Goal: Obtain resource: Download file/media

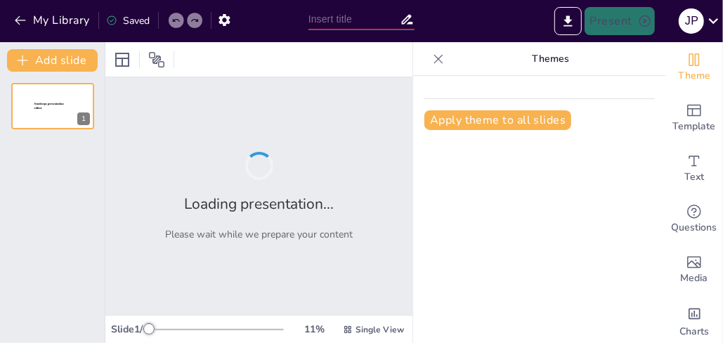
type input "La Luz Interior: Cuidando tu Salud Emocional y Relaciones"
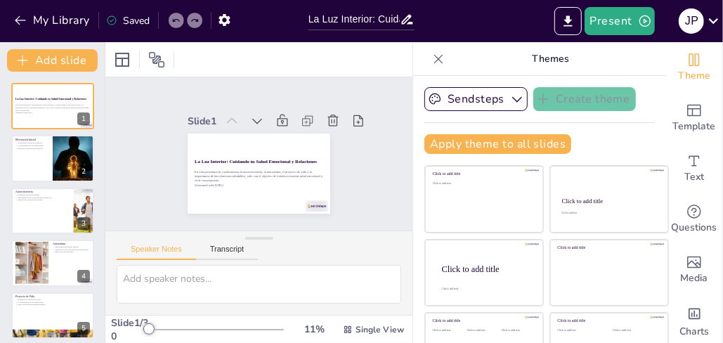
checkbox input "true"
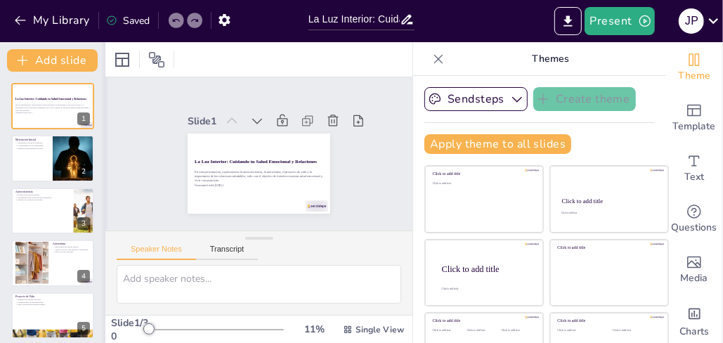
checkbox input "true"
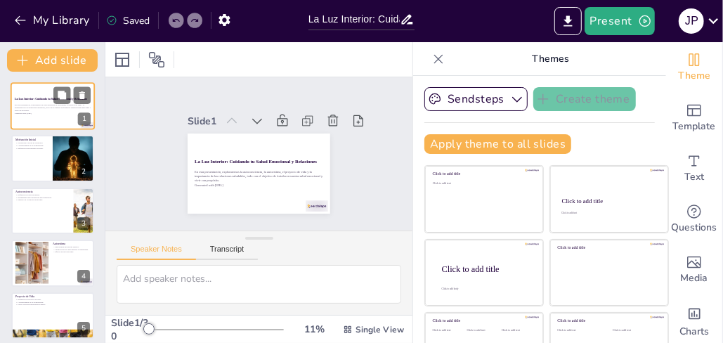
checkbox input "true"
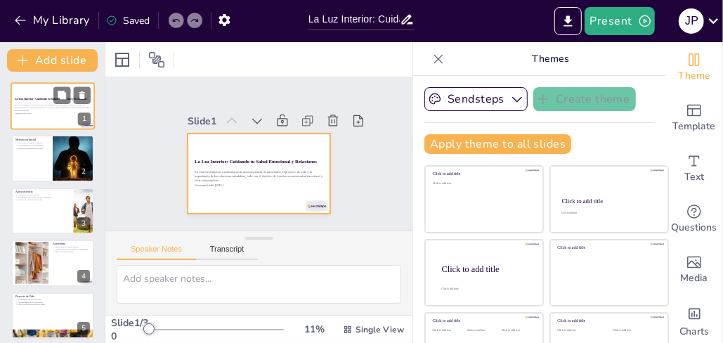
checkbox input "true"
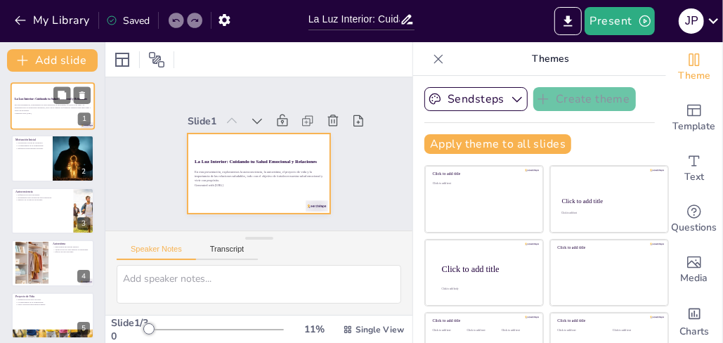
checkbox input "true"
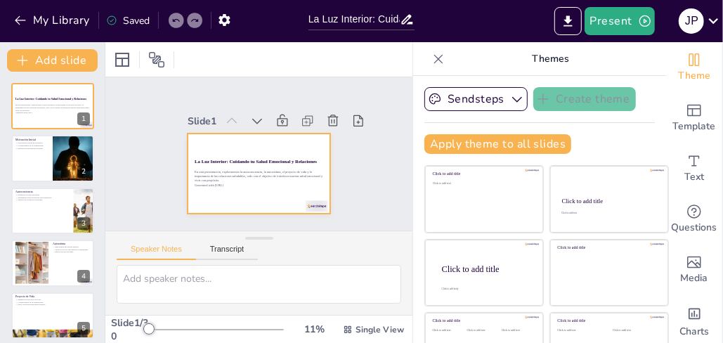
checkbox input "true"
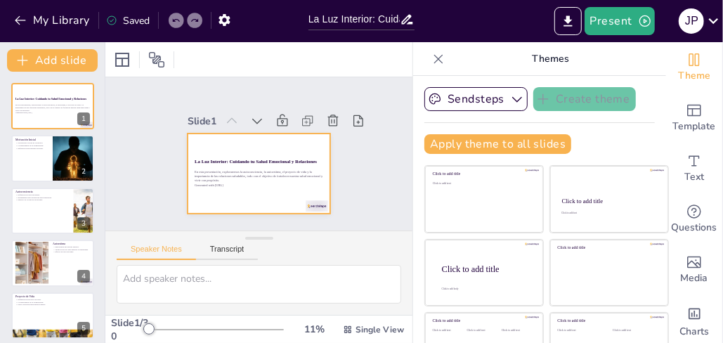
checkbox input "true"
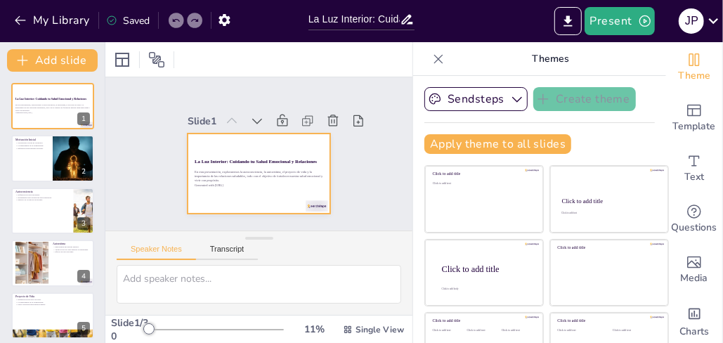
checkbox input "true"
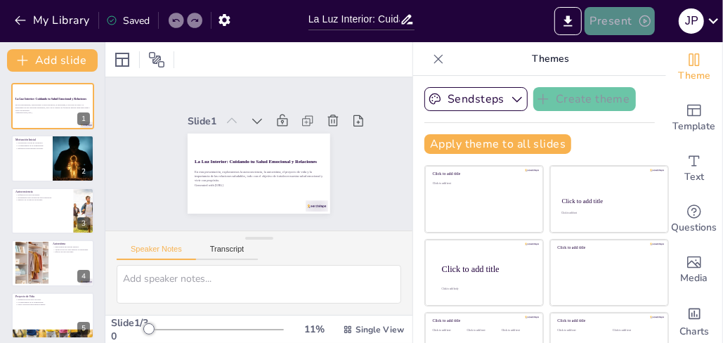
click at [609, 24] on button "Present" at bounding box center [620, 21] width 70 height 28
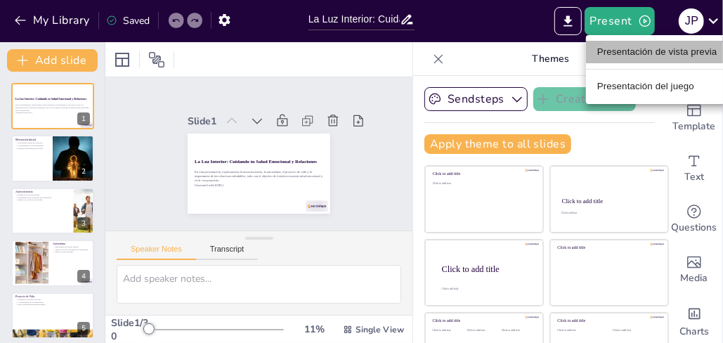
click at [609, 53] on font "Presentación de vista previa" at bounding box center [658, 52] width 120 height 11
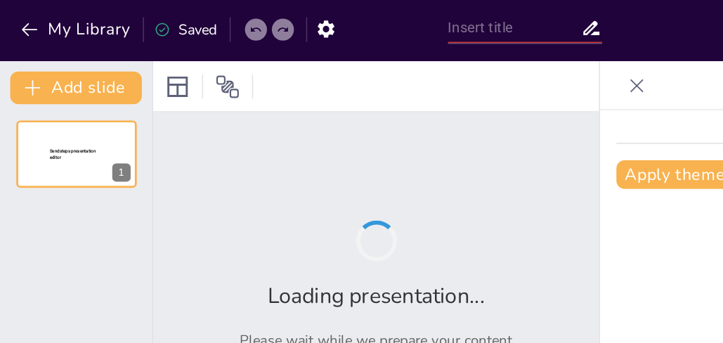
type input "La Luz Interior: Cuidando tu Salud Emocional y Relaciones"
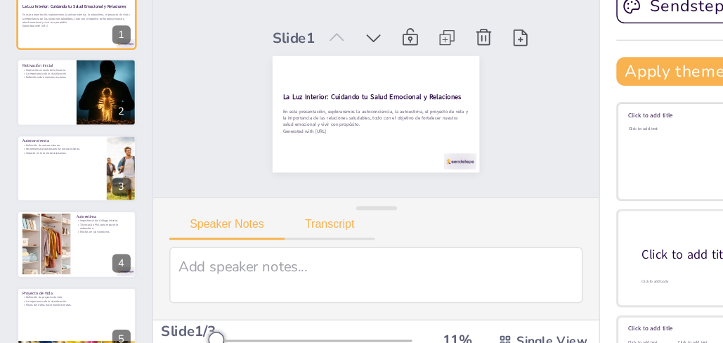
click at [232, 250] on button "Transcript" at bounding box center [227, 252] width 63 height 15
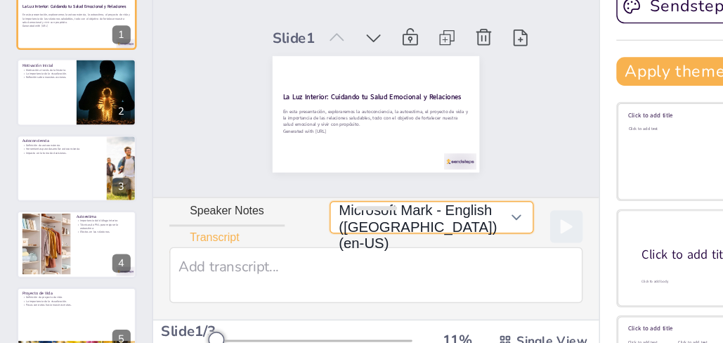
click at [325, 252] on button "Microsoft Mark - English ([GEOGRAPHIC_DATA]) (en-US)" at bounding box center [297, 244] width 141 height 22
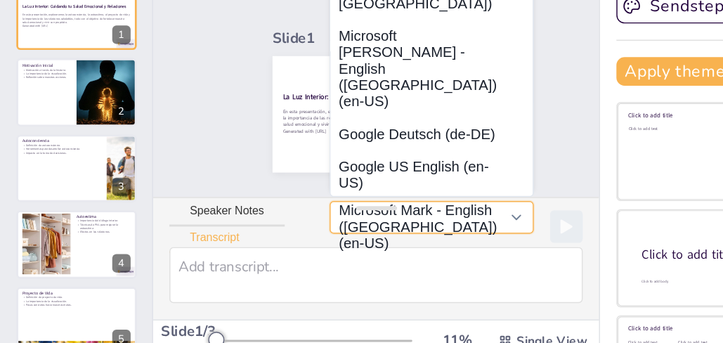
scroll to position [115, 0]
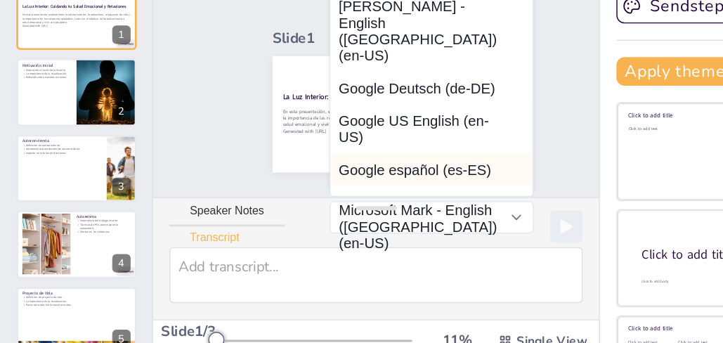
click at [269, 200] on button "Google español (es-ES)" at bounding box center [297, 211] width 139 height 22
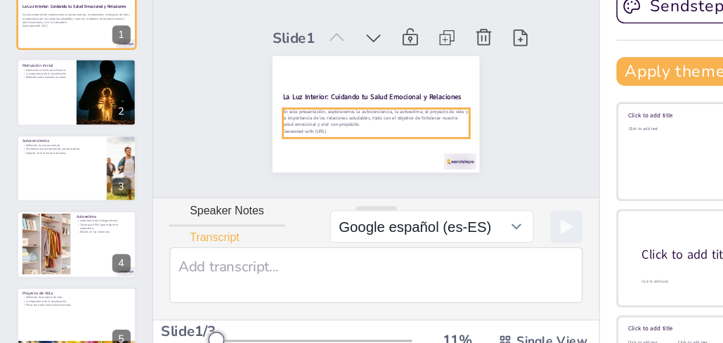
checkbox input "true"
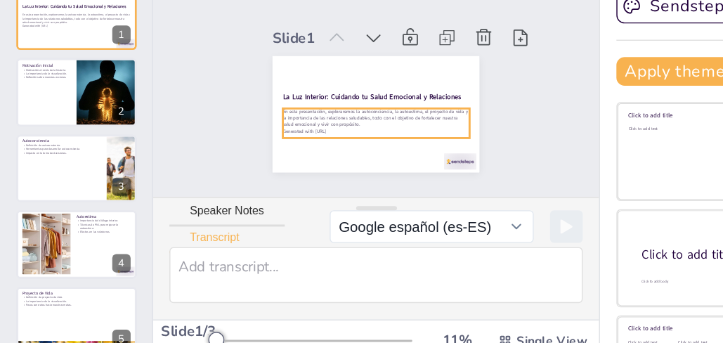
checkbox input "true"
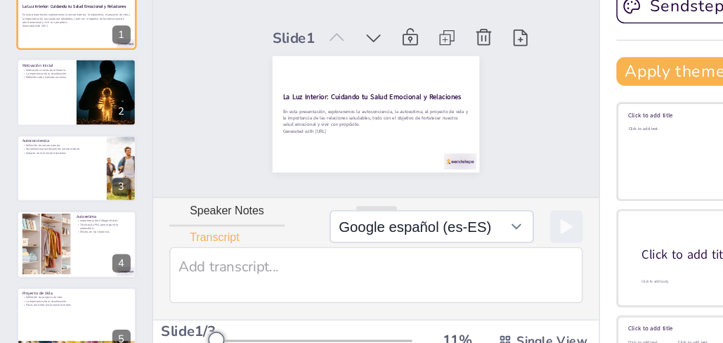
checkbox input "true"
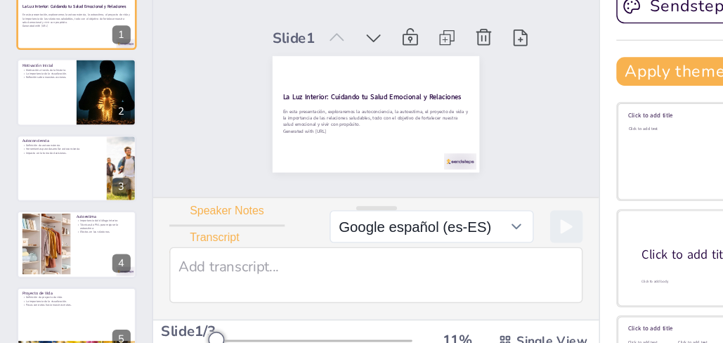
click at [183, 244] on button "Speaker Notes" at bounding box center [156, 243] width 79 height 15
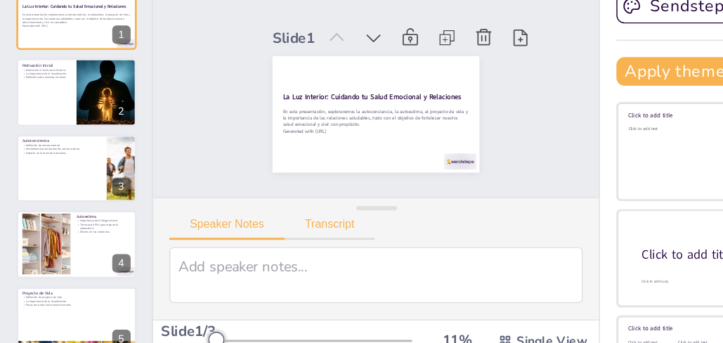
click at [247, 245] on button "Transcript" at bounding box center [227, 252] width 63 height 15
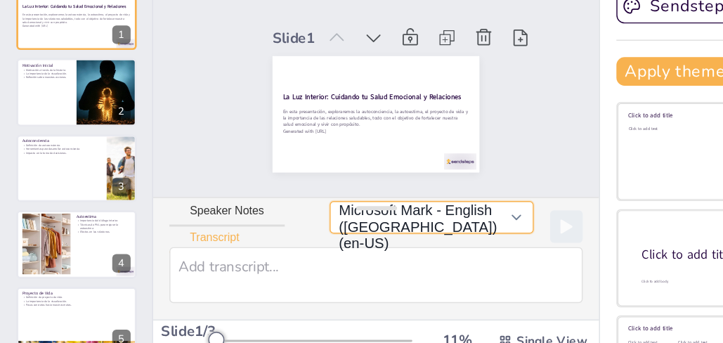
click at [330, 253] on button "Microsoft Mark - English ([GEOGRAPHIC_DATA]) (en-US)" at bounding box center [297, 244] width 141 height 22
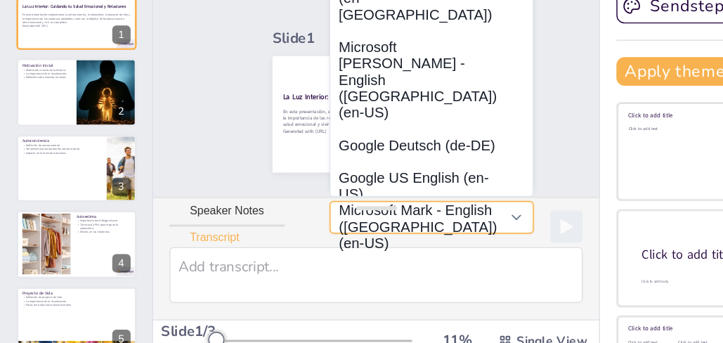
scroll to position [84, 0]
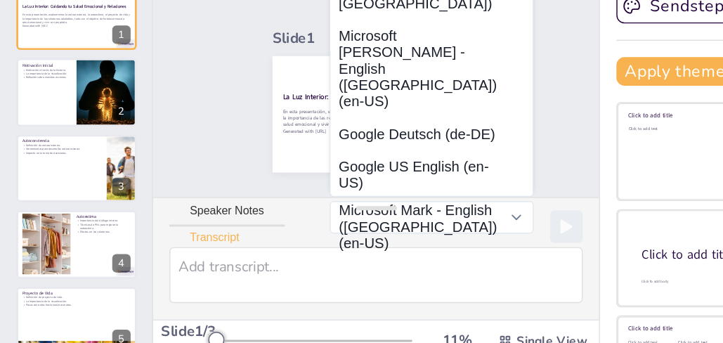
click at [272, 232] on button "Google español (es-ES)" at bounding box center [297, 243] width 139 height 22
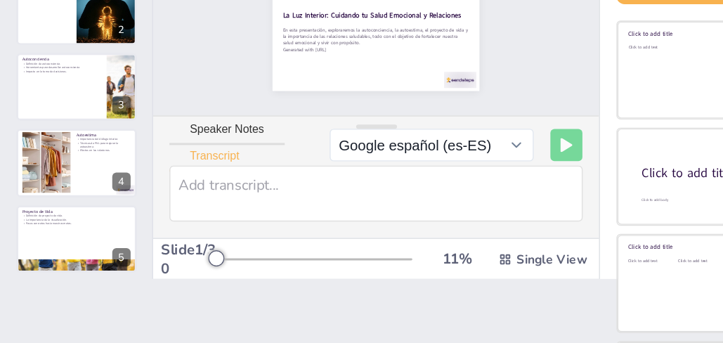
scroll to position [44, 0]
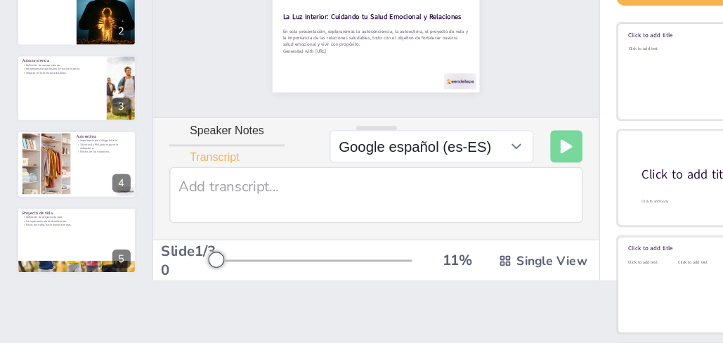
checkbox input "true"
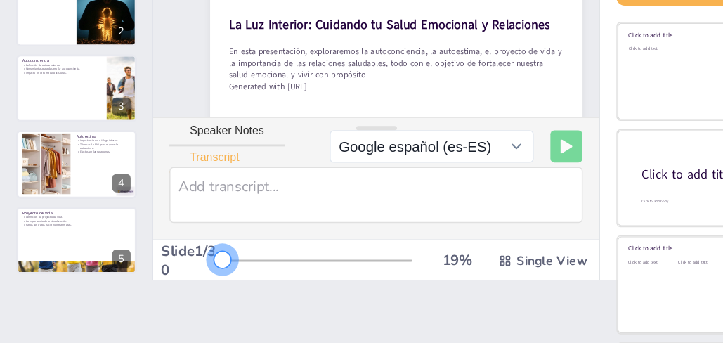
checkbox input "true"
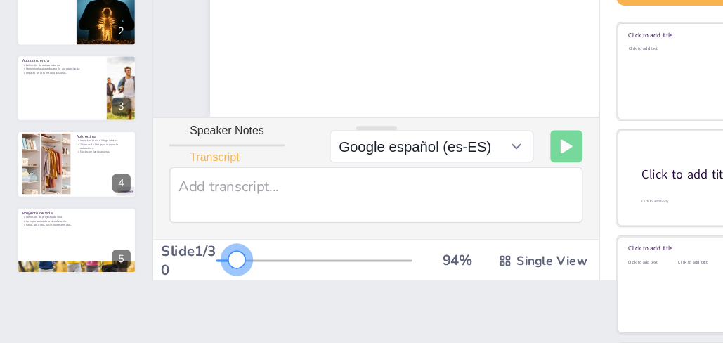
checkbox input "true"
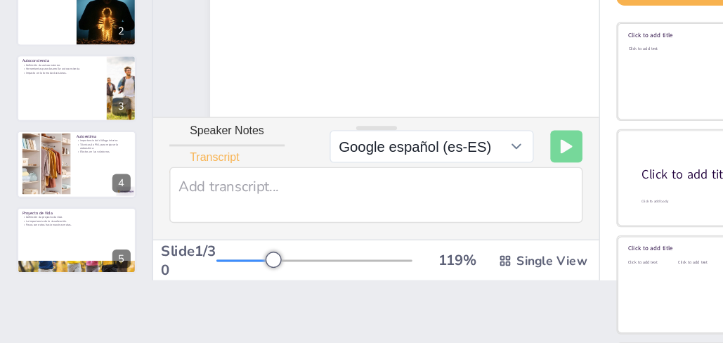
checkbox input "true"
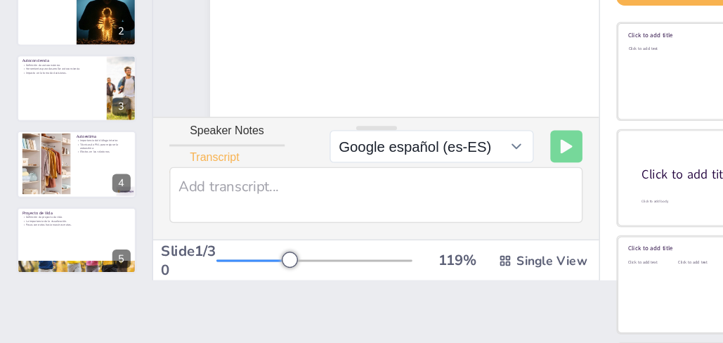
checkbox input "true"
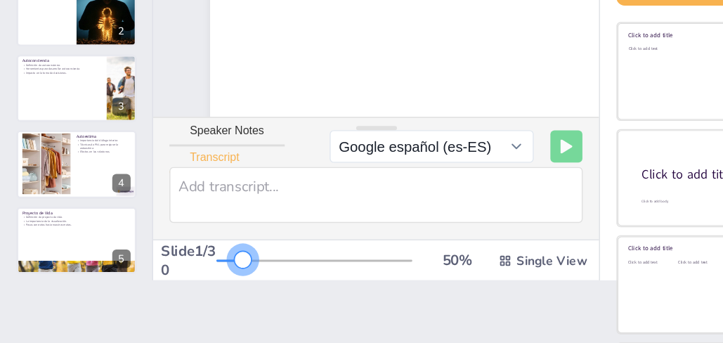
checkbox input "true"
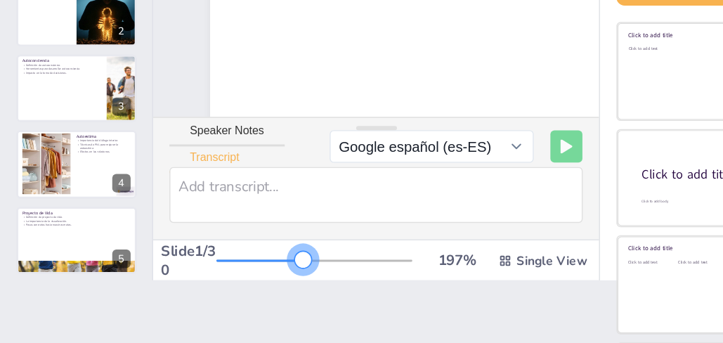
checkbox input "true"
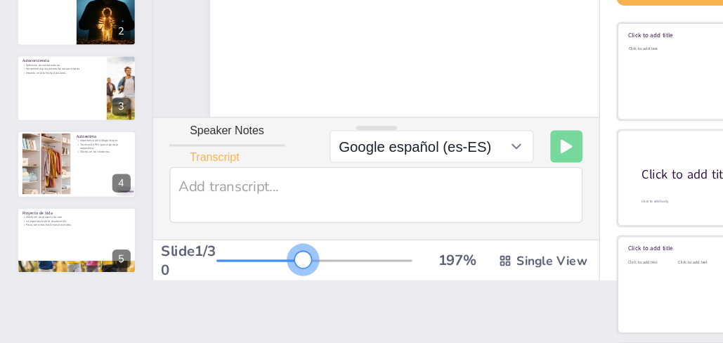
checkbox input "true"
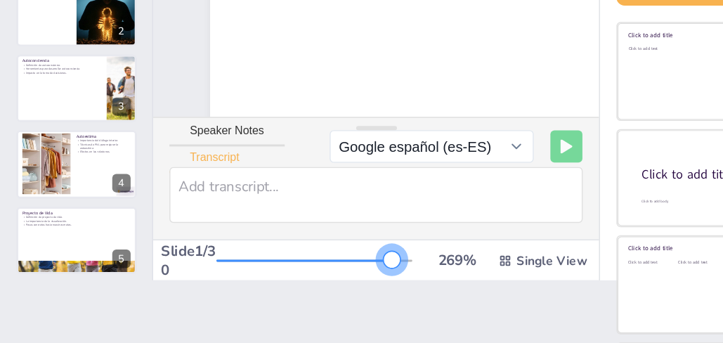
checkbox input "true"
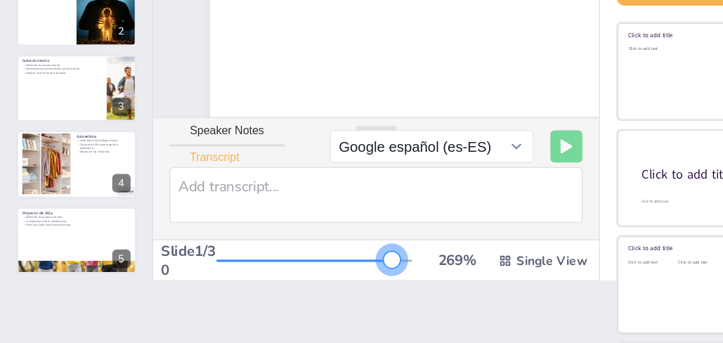
checkbox input "true"
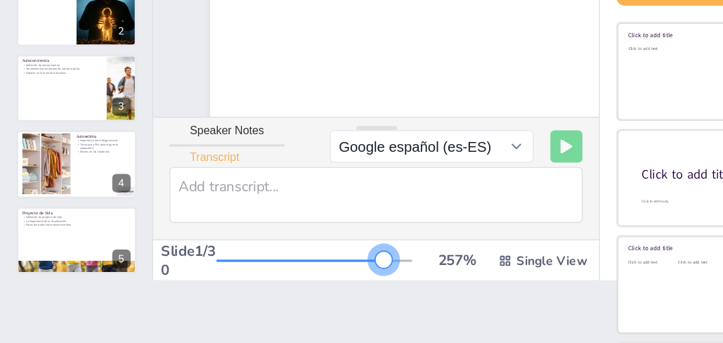
checkbox input "true"
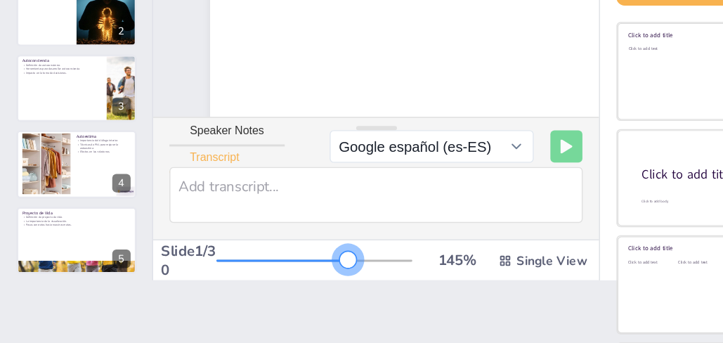
checkbox input "true"
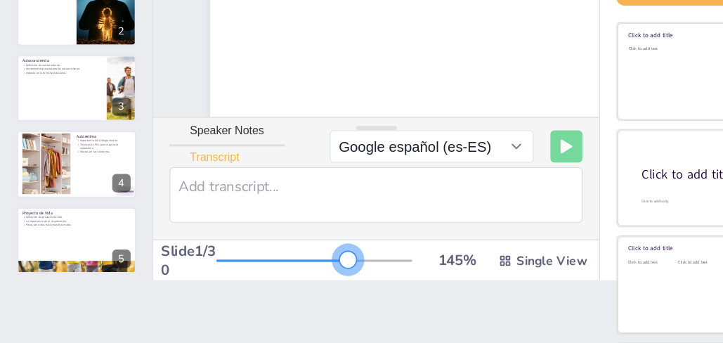
checkbox input "true"
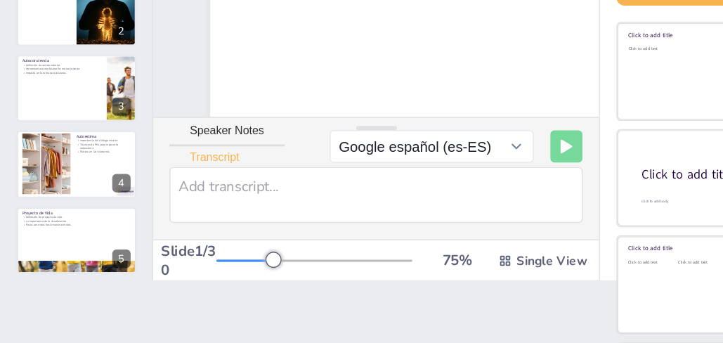
checkbox input "true"
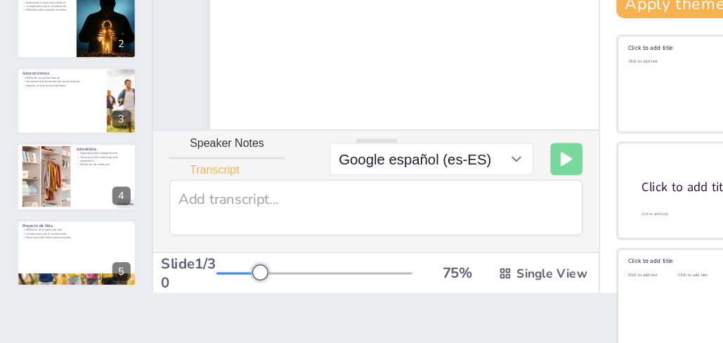
scroll to position [32, 0]
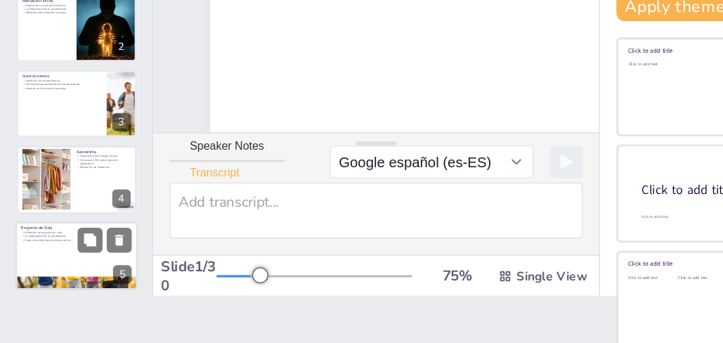
checkbox input "true"
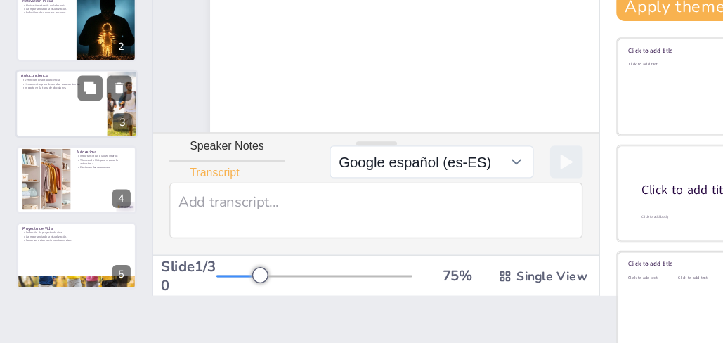
checkbox input "true"
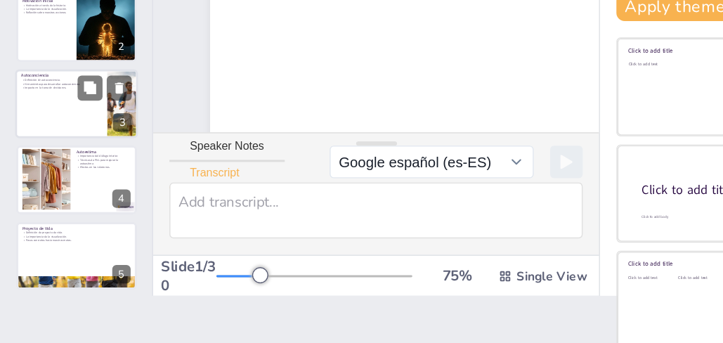
checkbox input "true"
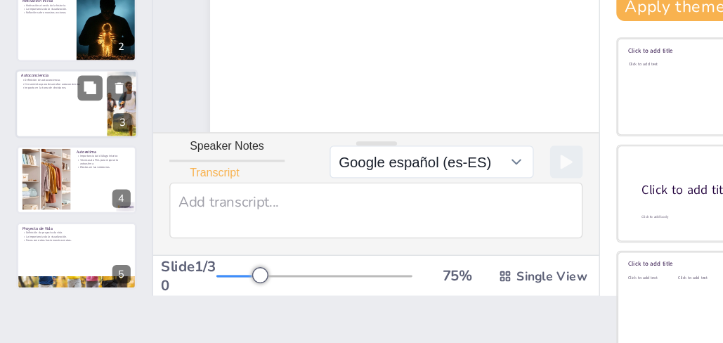
click at [58, 198] on div at bounding box center [53, 179] width 84 height 48
checkbox input "true"
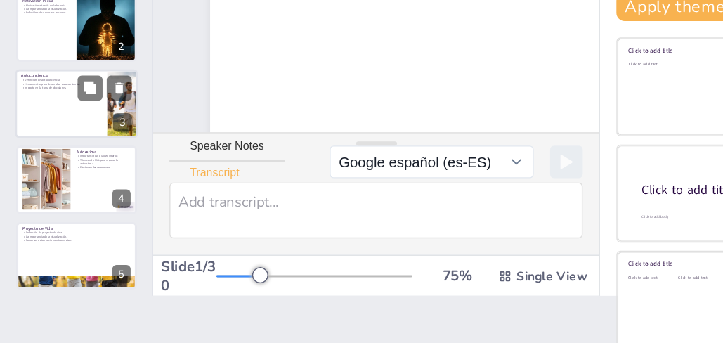
checkbox input "true"
type textarea "La autoconciencia es fundamental para nuestro desarrollo personal. Nos permite …"
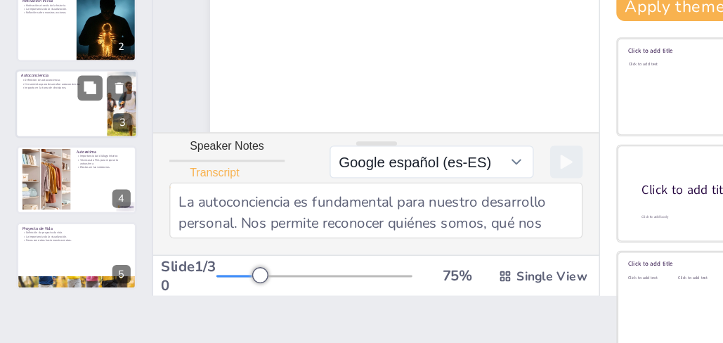
scroll to position [4, 0]
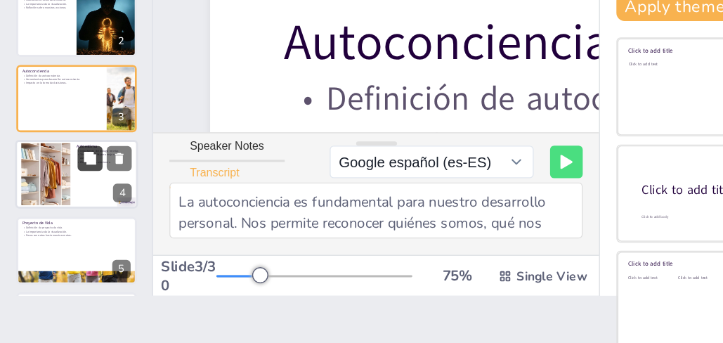
checkbox input "true"
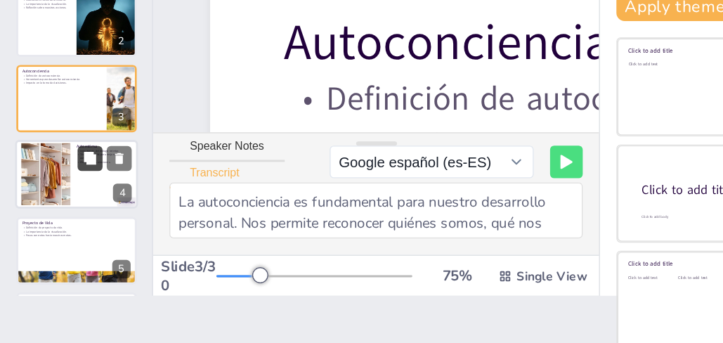
checkbox input "true"
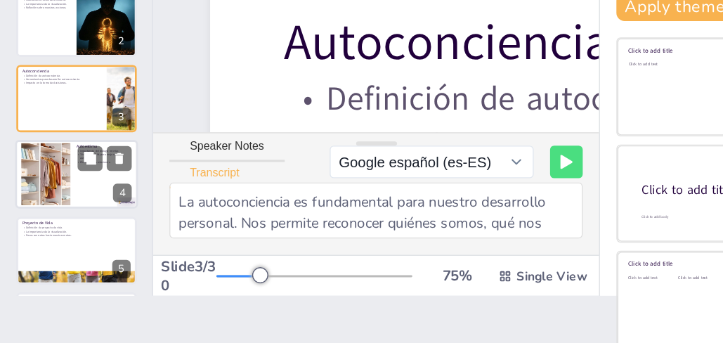
checkbox input "true"
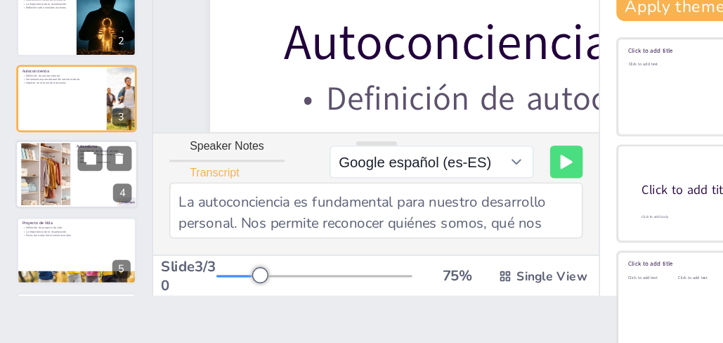
click at [56, 228] on div at bounding box center [53, 227] width 84 height 48
checkbox input "true"
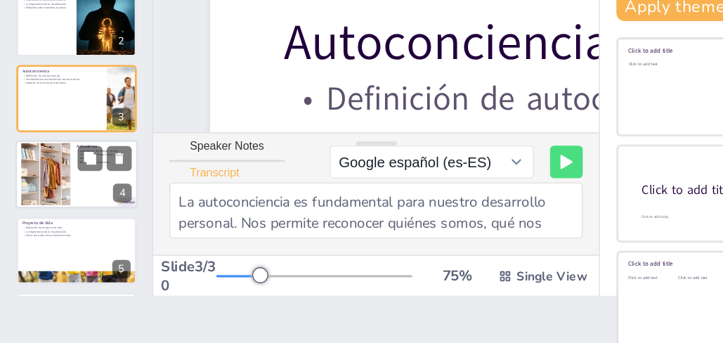
checkbox input "true"
type textarea "La autoestima es un aspecto crucial de nuestra salud emocional. La forma en que…"
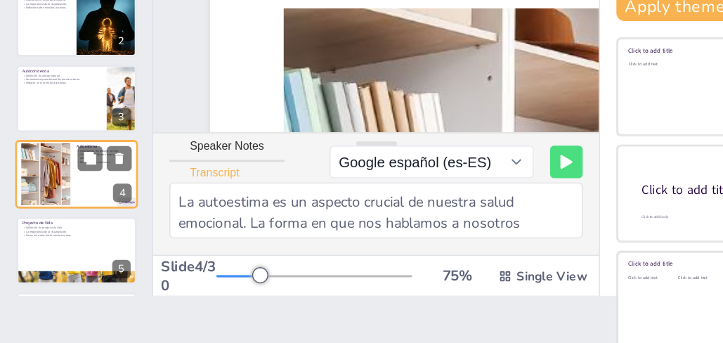
scroll to position [56, 0]
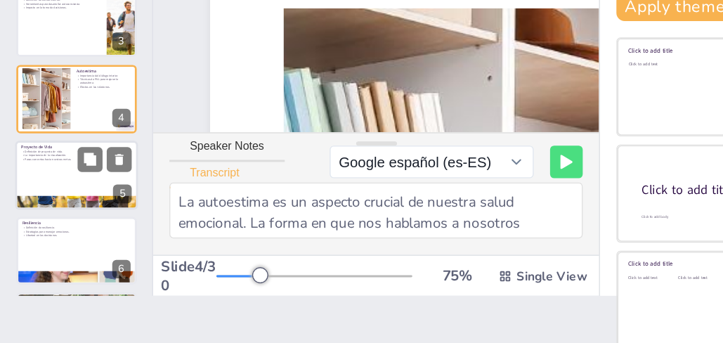
checkbox input "true"
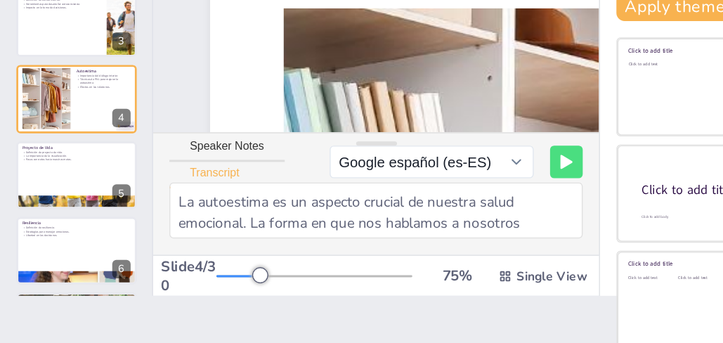
checkbox input "true"
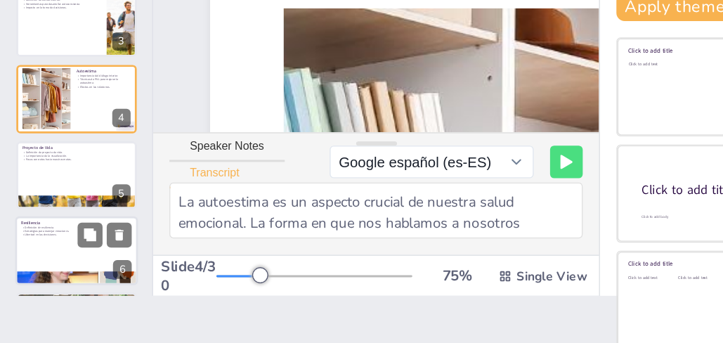
checkbox input "true"
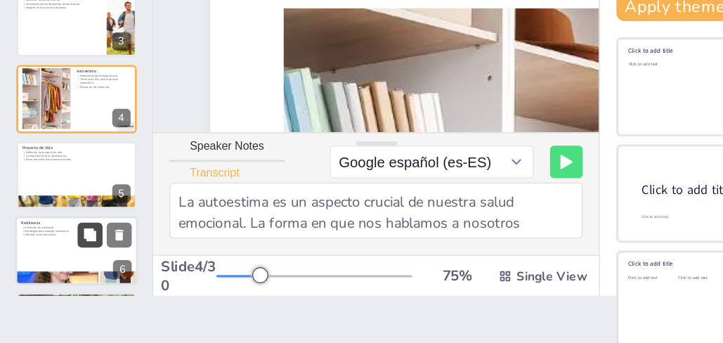
checkbox input "true"
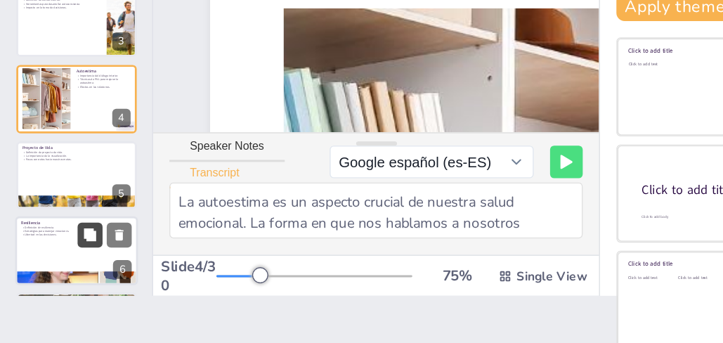
checkbox input "true"
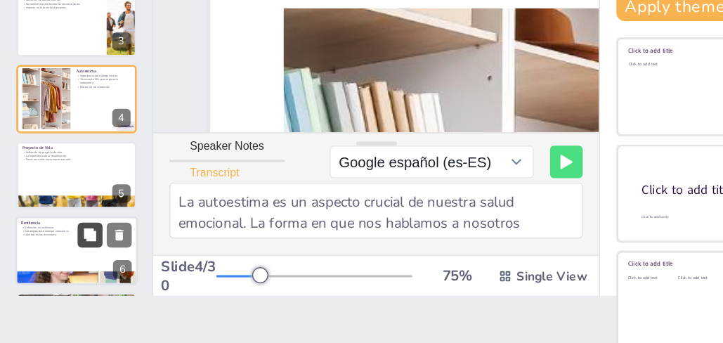
click at [62, 261] on button at bounding box center [61, 268] width 17 height 17
type textarea "La resiliencia es la capacidad de levantarse después de enfrentar adversidades.…"
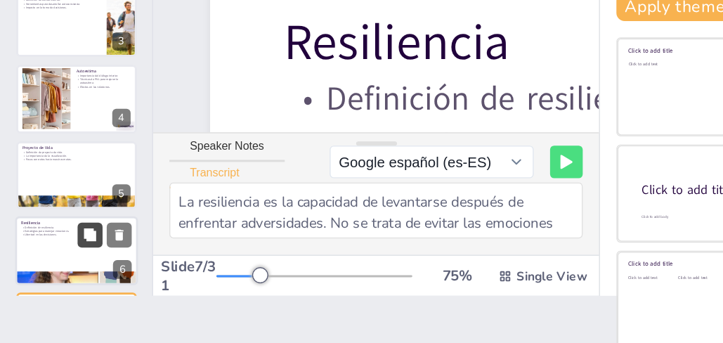
checkbox input "true"
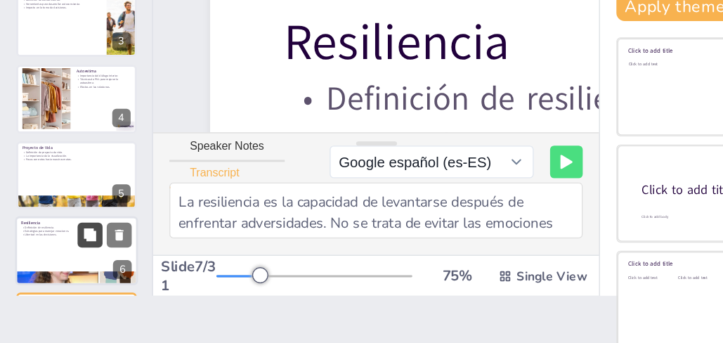
scroll to position [247, 0]
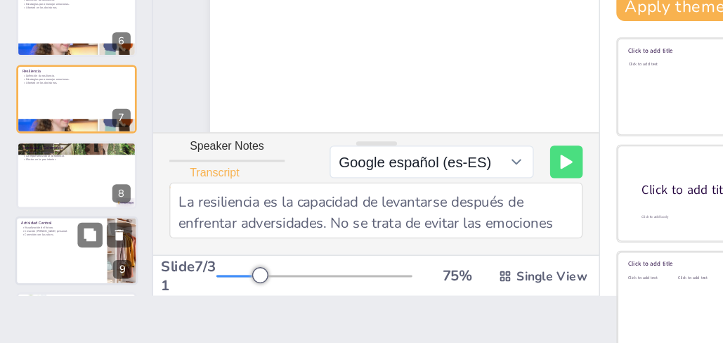
checkbox input "true"
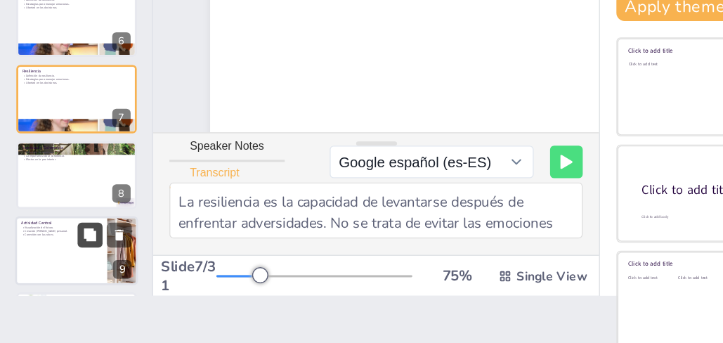
checkbox input "true"
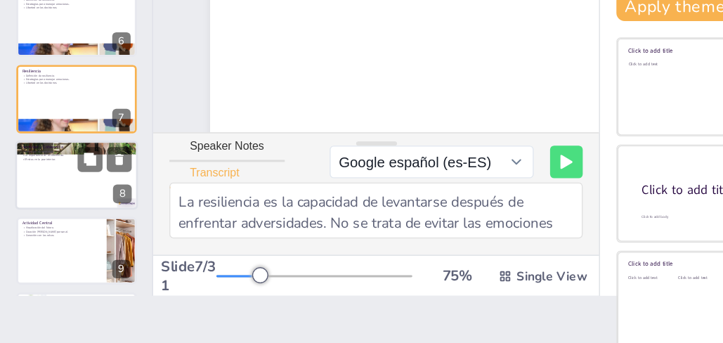
checkbox input "true"
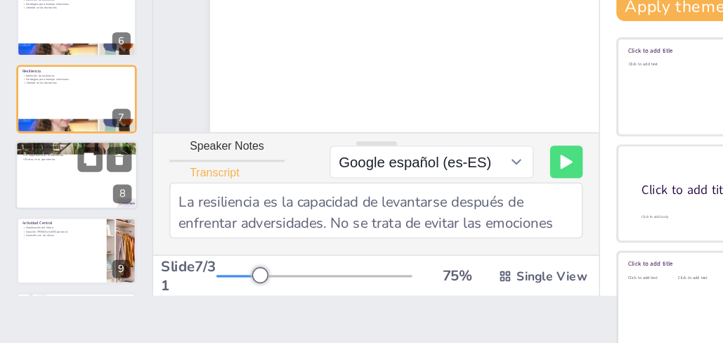
checkbox input "true"
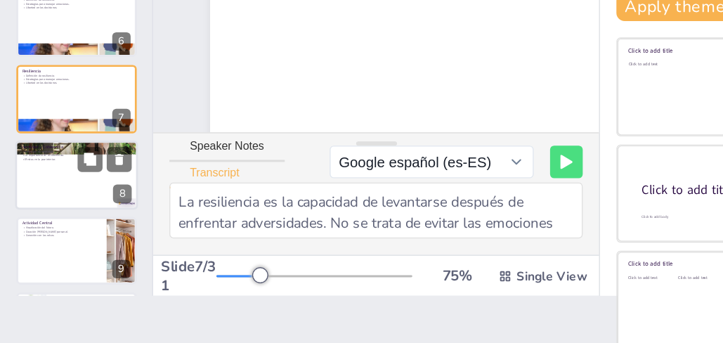
click at [53, 237] on div at bounding box center [53, 228] width 84 height 48
type textarea "La identidad es un aspecto fundamental de nuestra vida. Reconocer quiénes somos…"
checkbox input "true"
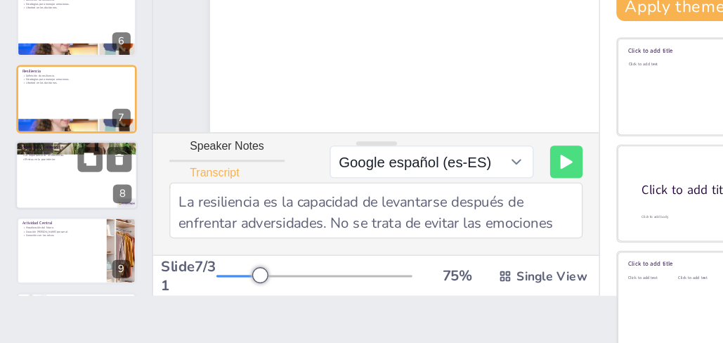
checkbox input "true"
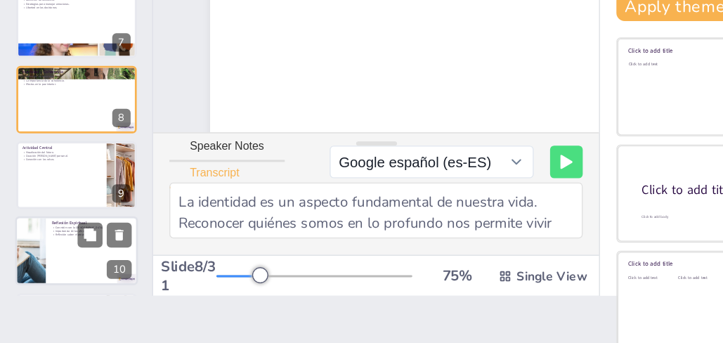
checkbox input "true"
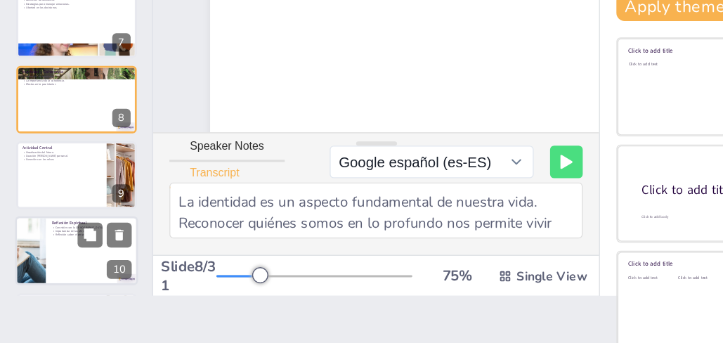
checkbox input "true"
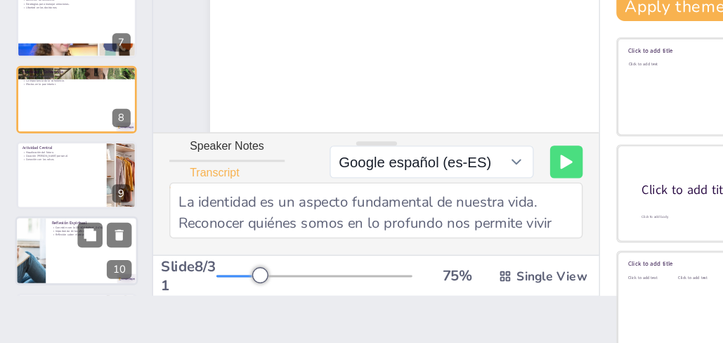
checkbox input "true"
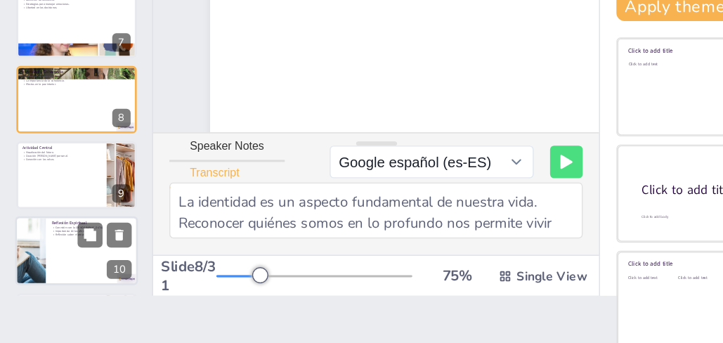
click at [50, 270] on div at bounding box center [53, 281] width 84 height 48
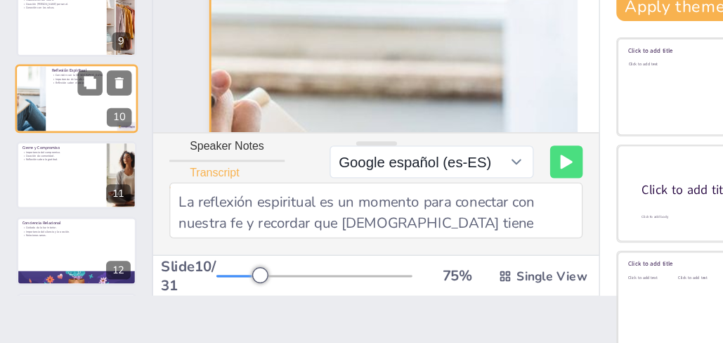
click at [41, 190] on div at bounding box center [53, 176] width 84 height 48
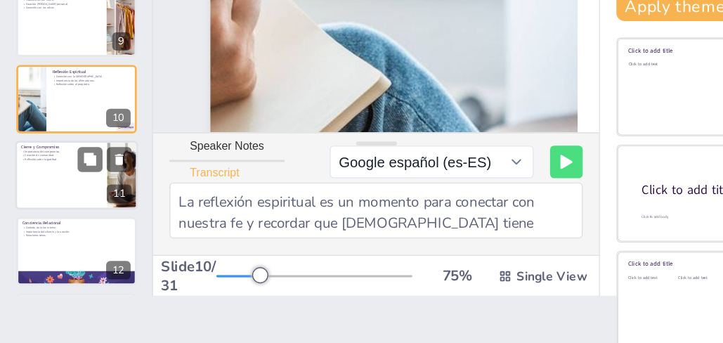
click at [40, 213] on p "Creación de comunidad." at bounding box center [42, 214] width 55 height 3
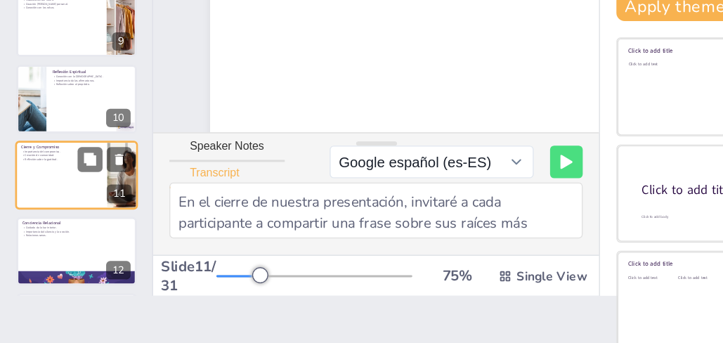
scroll to position [207, 0]
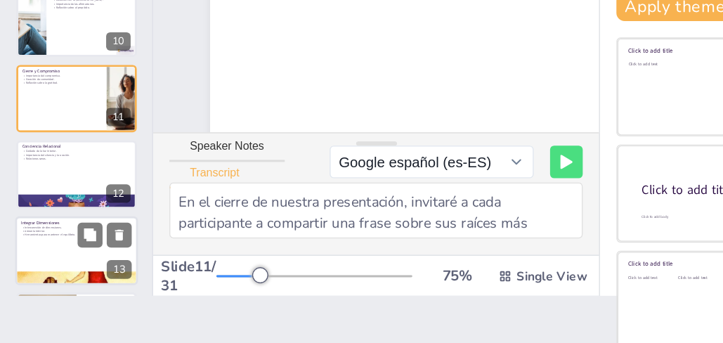
click at [46, 264] on p "Armonía interior." at bounding box center [53, 265] width 76 height 3
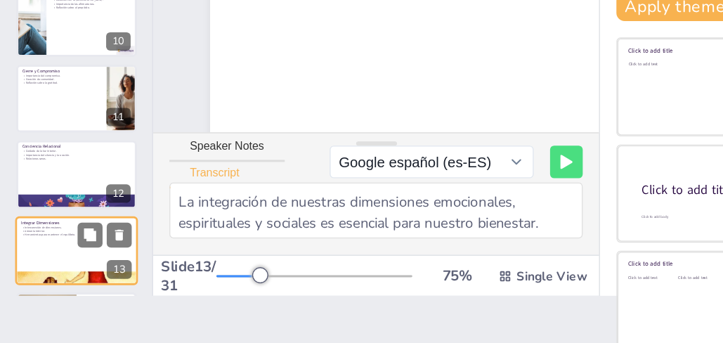
scroll to position [167, 0]
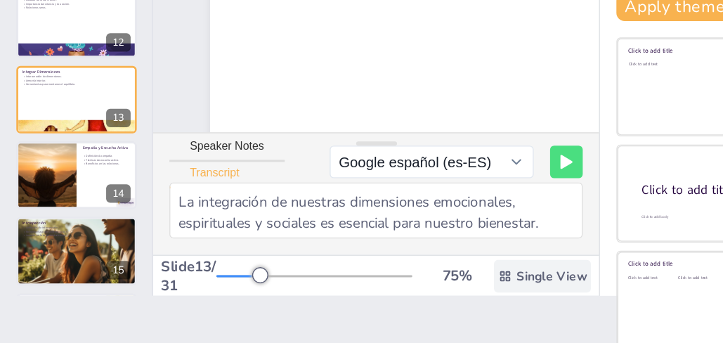
click at [356, 292] on span "Single View" at bounding box center [380, 297] width 49 height 11
click at [334, 311] on div "Document fonts Akatab Recently used Mulish Popular fonts Lato Montserrat Open S…" at bounding box center [361, 192] width 723 height 301
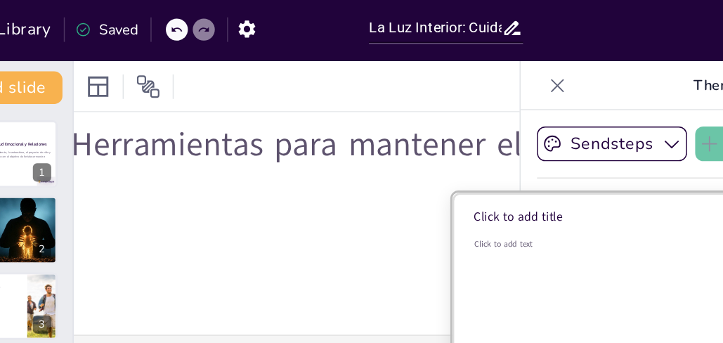
scroll to position [0, 0]
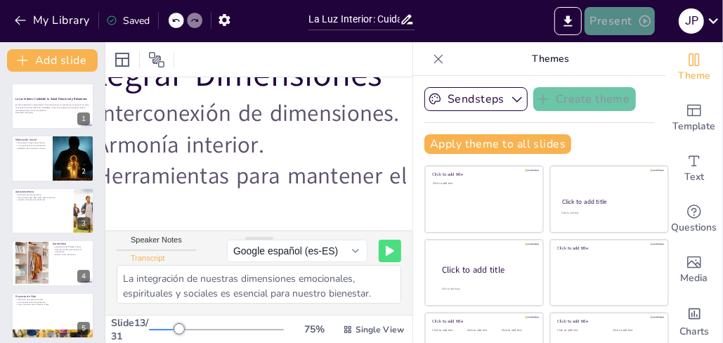
click at [627, 30] on button "Present" at bounding box center [620, 21] width 70 height 28
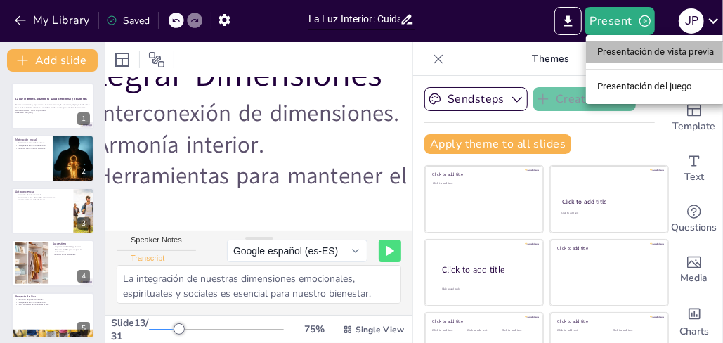
click at [623, 53] on font "Presentación de vista previa" at bounding box center [656, 52] width 117 height 11
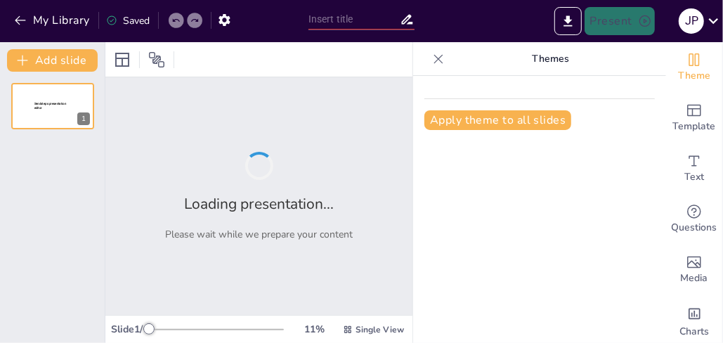
type input "La Luz Interior: Cuidando tu Salud Emocional y Relaciones"
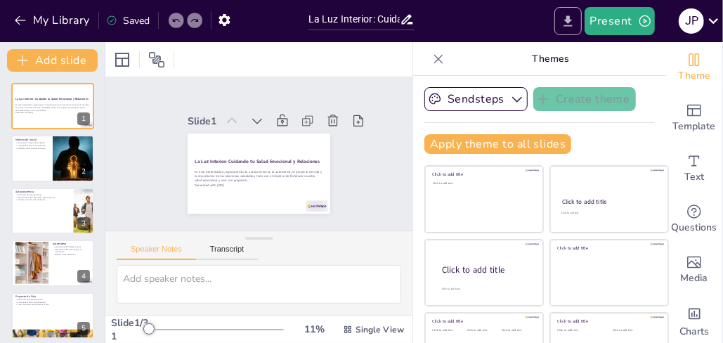
checkbox input "true"
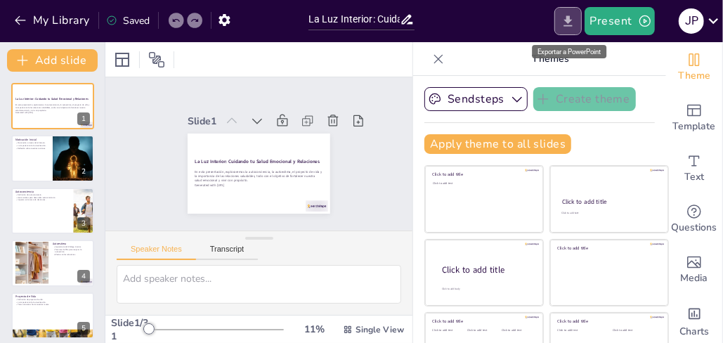
click at [571, 25] on icon "Export to PowerPoint" at bounding box center [568, 21] width 15 height 15
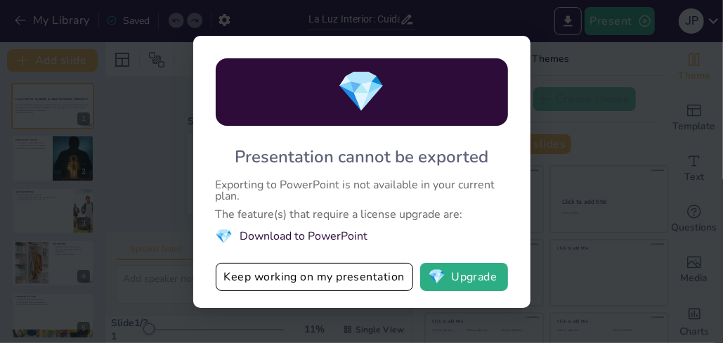
click at [354, 238] on li "💎 Download to PowerPoint" at bounding box center [362, 236] width 292 height 19
click at [327, 231] on li "💎 Download to PowerPoint" at bounding box center [362, 236] width 292 height 19
click at [467, 281] on button "💎 Upgrade" at bounding box center [464, 277] width 88 height 28
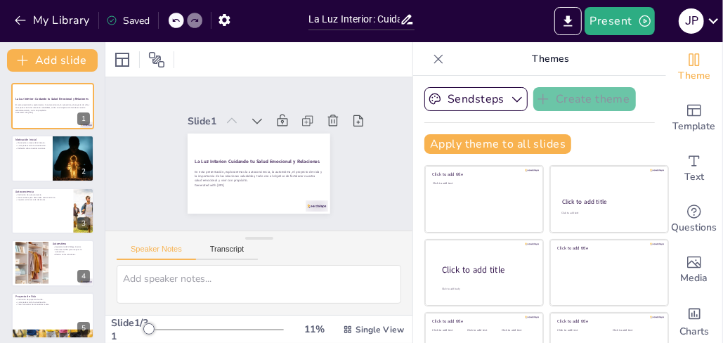
checkbox input "true"
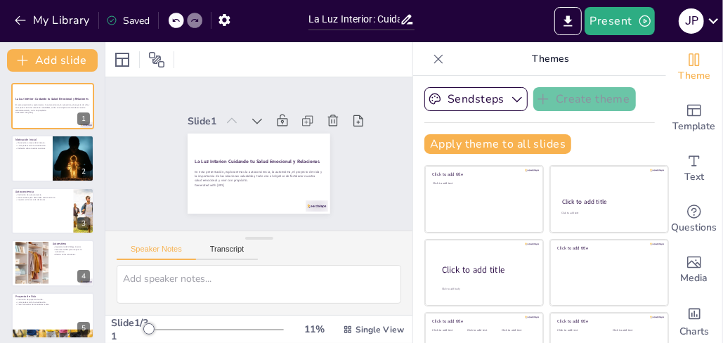
checkbox input "true"
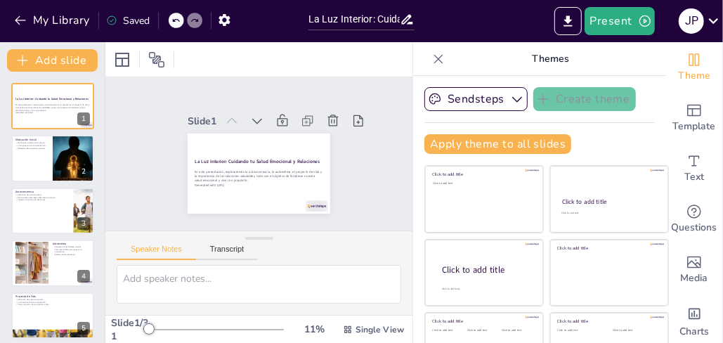
checkbox input "true"
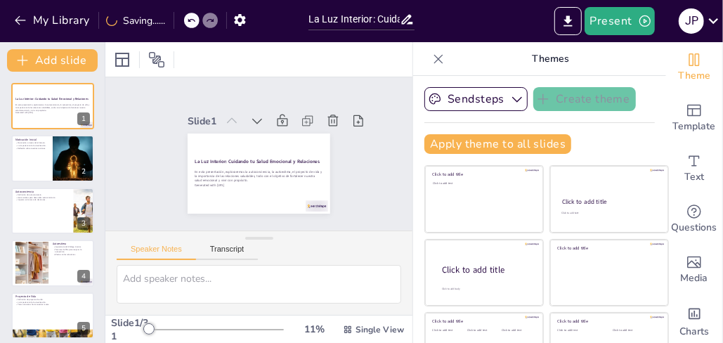
click at [407, 21] on icon at bounding box center [407, 20] width 11 height 10
click at [228, 18] on icon "button" at bounding box center [224, 20] width 11 height 12
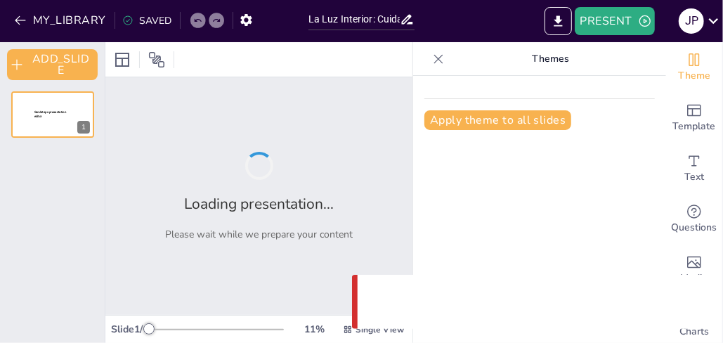
type input "La Luz Interior: Cuidando tu Salud Emocional y Relaciones"
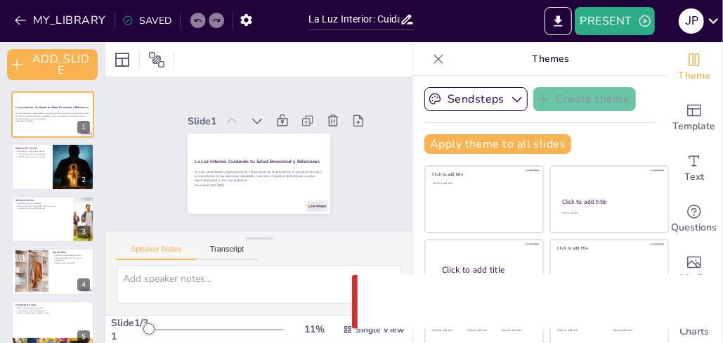
checkbox input "true"
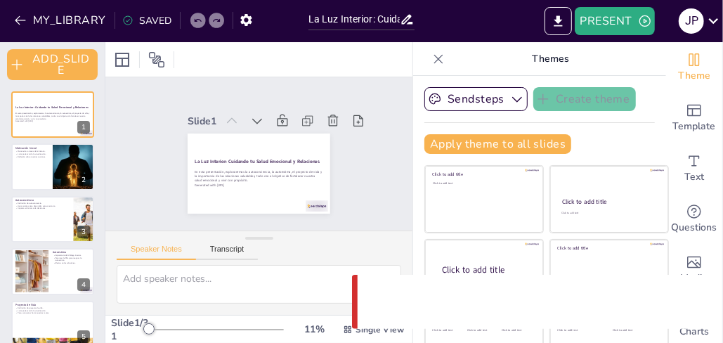
checkbox input "true"
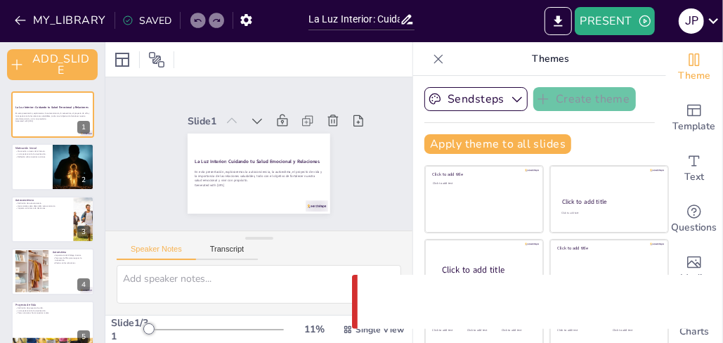
checkbox input "true"
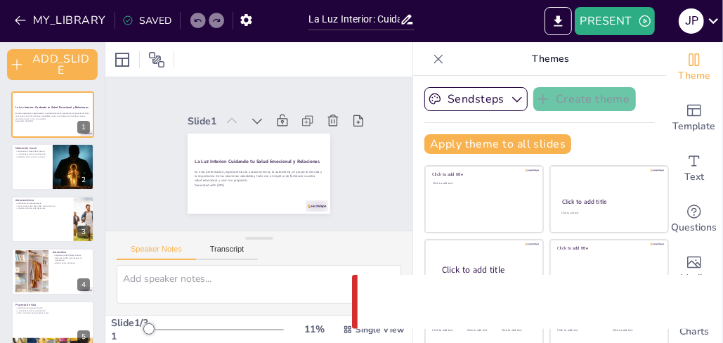
checkbox input "true"
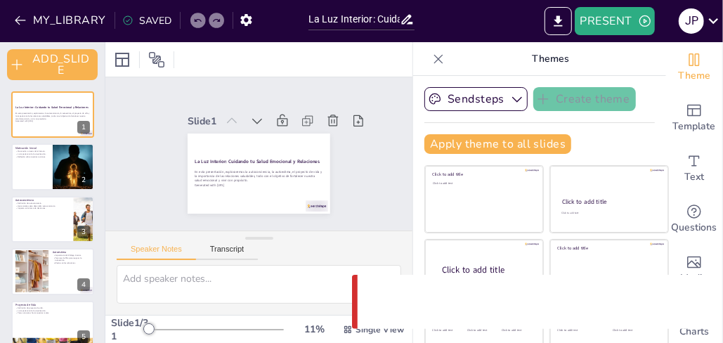
checkbox input "true"
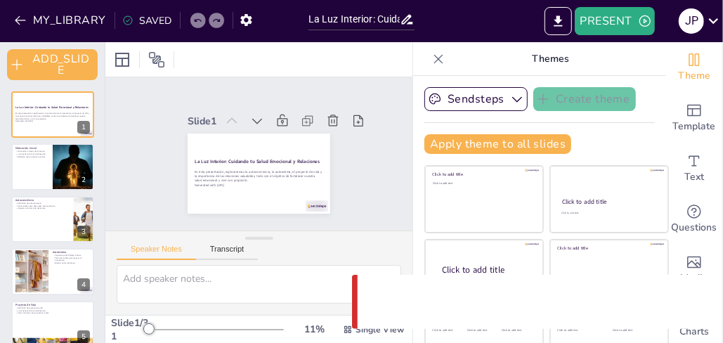
checkbox input "true"
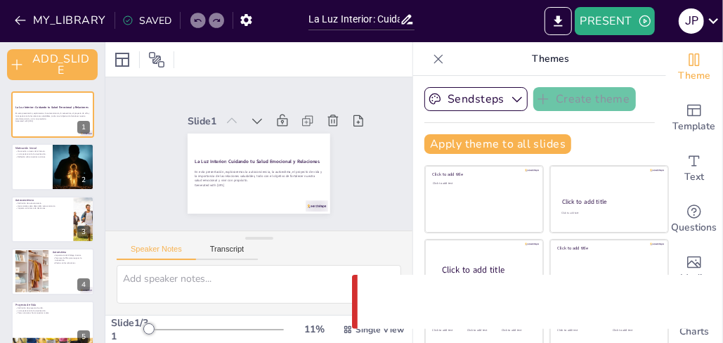
checkbox input "true"
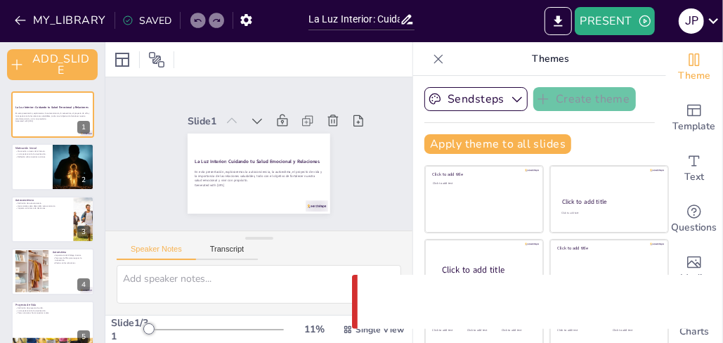
checkbox input "true"
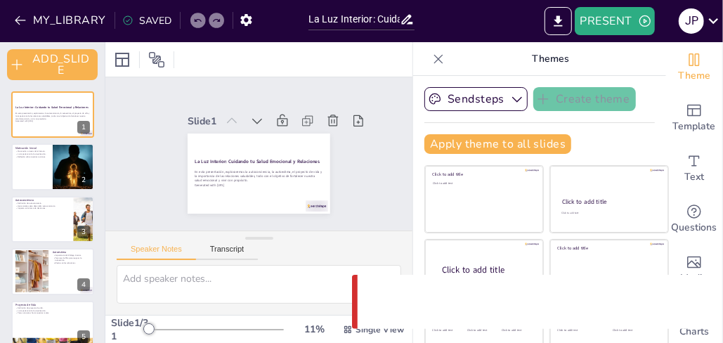
checkbox input "true"
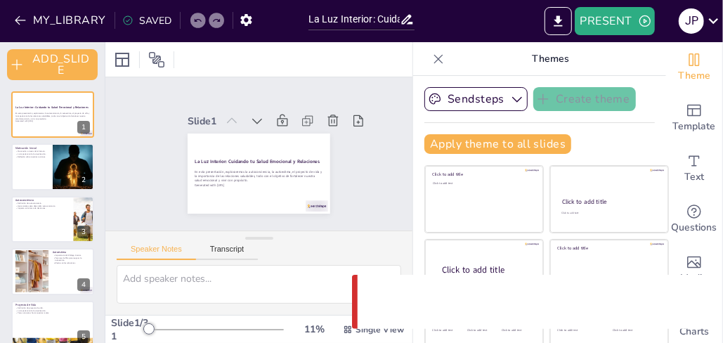
checkbox input "true"
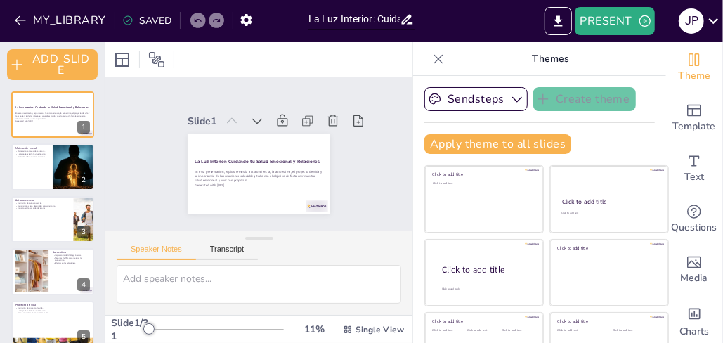
checkbox input "true"
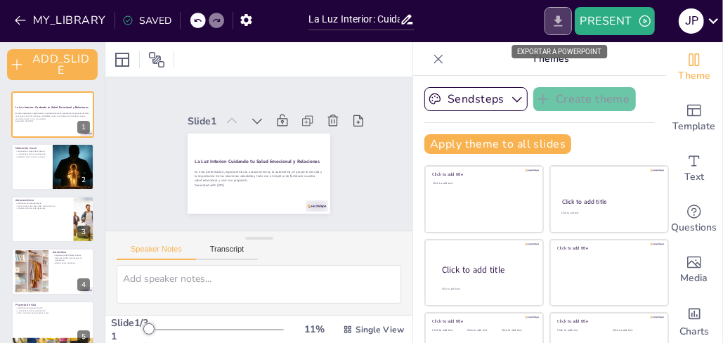
click at [565, 22] on icon "EXPORT_TO_POWERPOINT" at bounding box center [558, 21] width 15 height 15
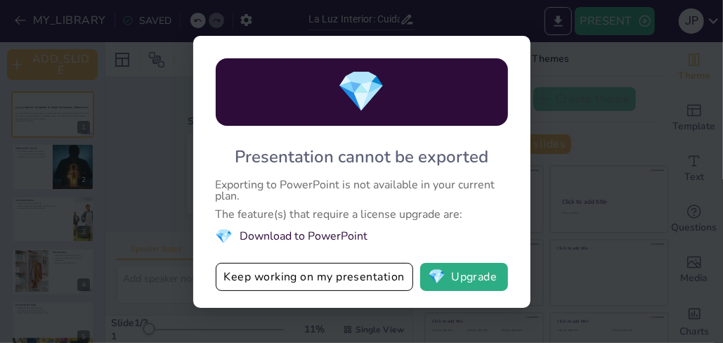
click at [307, 238] on li "💎 Download to PowerPoint" at bounding box center [362, 236] width 292 height 19
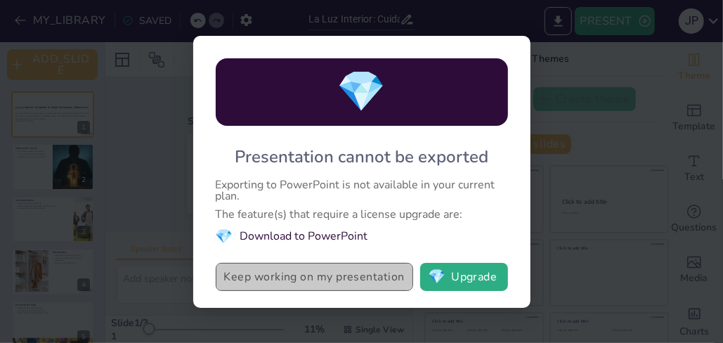
click at [351, 284] on button "Keep working on my presentation" at bounding box center [315, 277] width 198 height 28
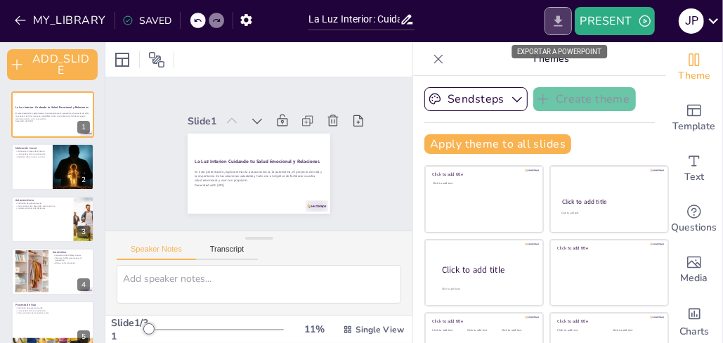
click at [562, 25] on icon "EXPORT_TO_POWERPOINT" at bounding box center [558, 20] width 8 height 11
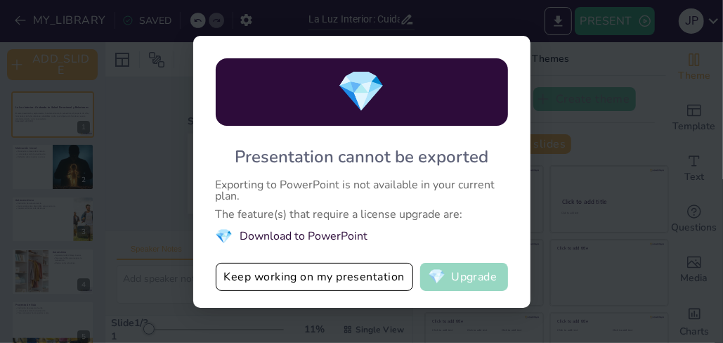
click at [463, 279] on button "💎 Upgrade" at bounding box center [464, 277] width 88 height 28
checkbox input "true"
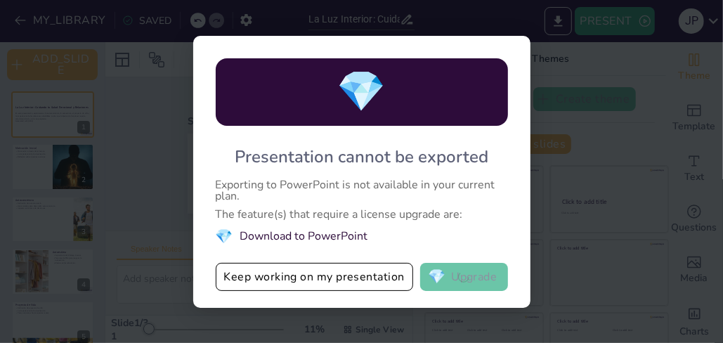
checkbox input "true"
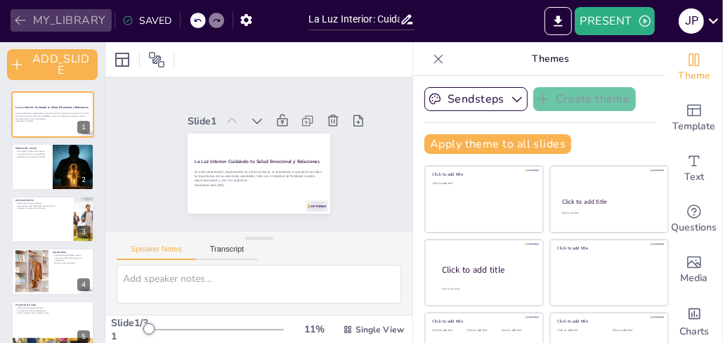
click at [56, 15] on button "MY_LIBRARY" at bounding box center [61, 20] width 101 height 22
